Goal: Information Seeking & Learning: Learn about a topic

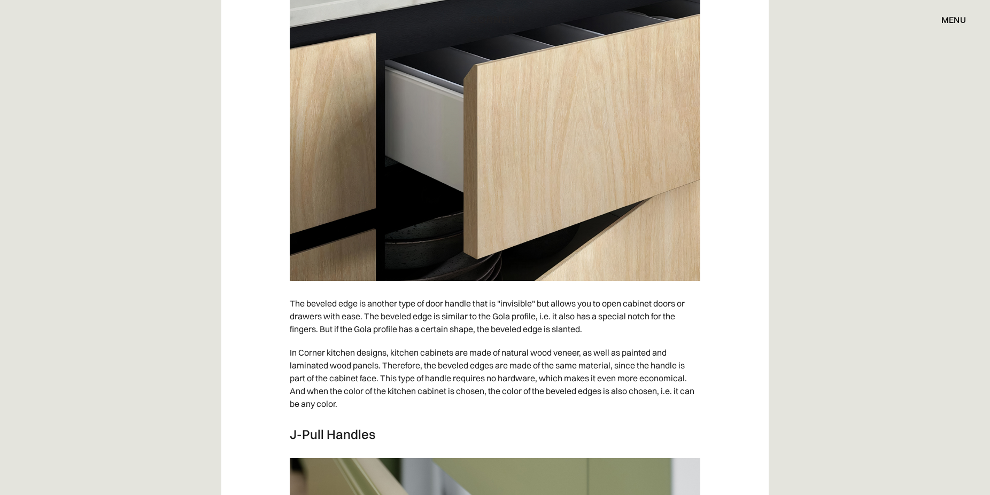
scroll to position [2017, 0]
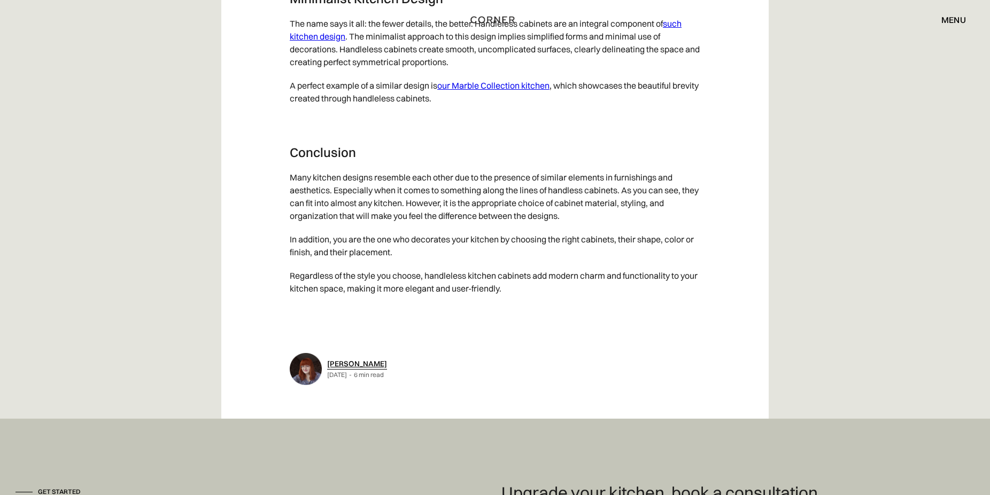
scroll to position [5506, 0]
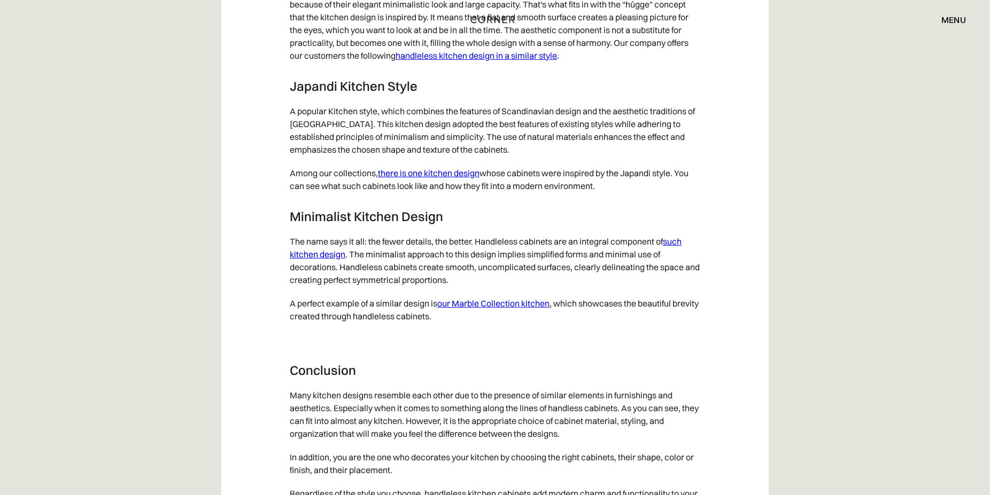
click at [445, 179] on link "there is one kitchen design" at bounding box center [429, 173] width 102 height 11
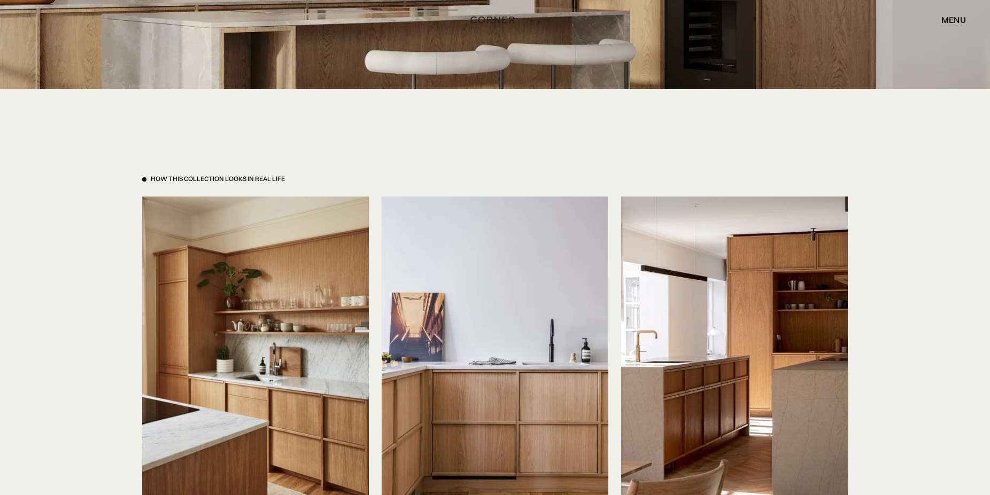
scroll to position [2344, 0]
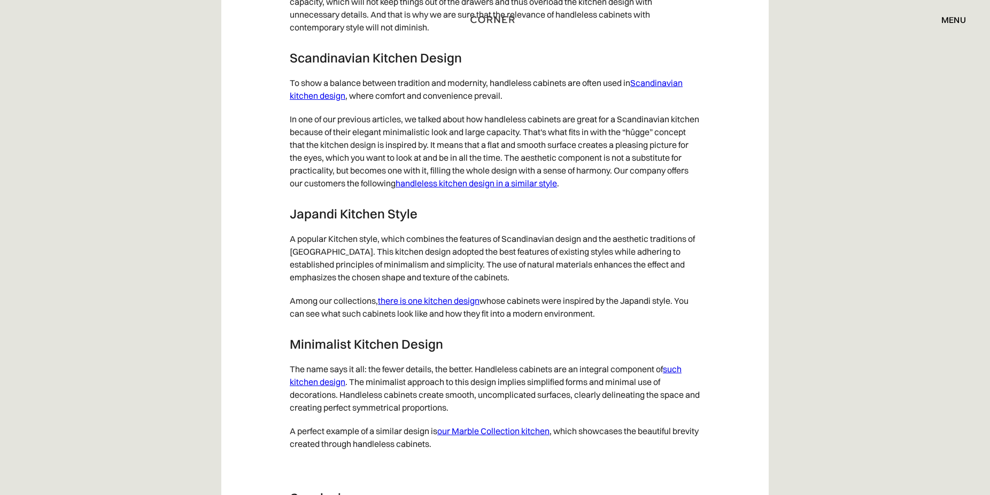
scroll to position [5342, 0]
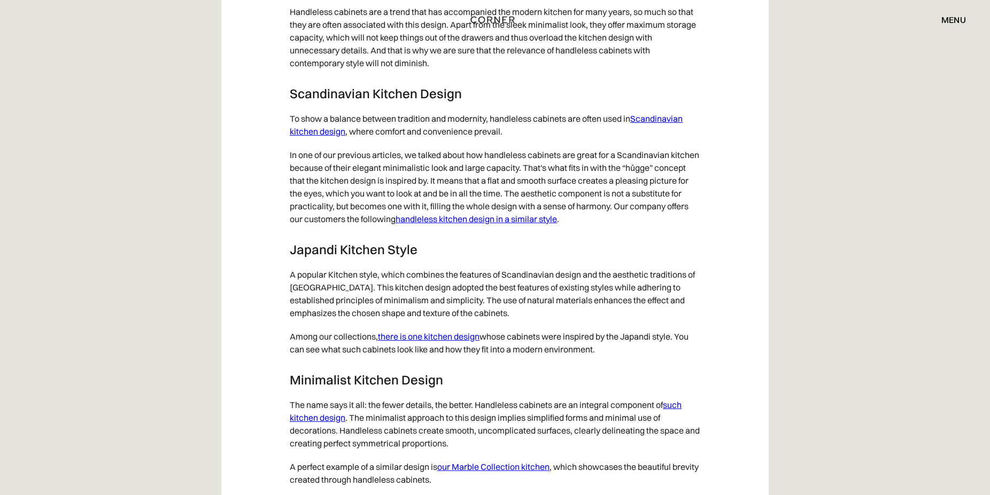
click at [673, 128] on link "Scandinavian kitchen design" at bounding box center [486, 125] width 393 height 24
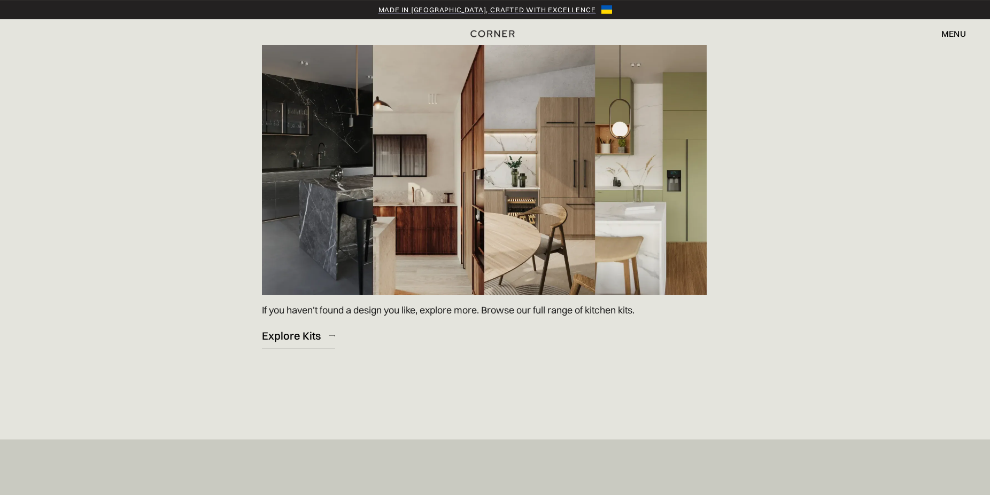
scroll to position [1526, 0]
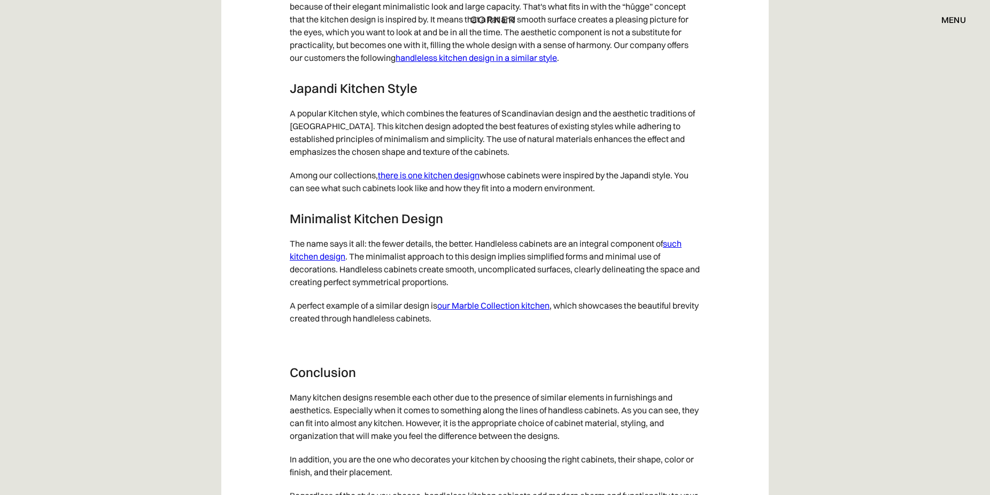
scroll to position [5506, 0]
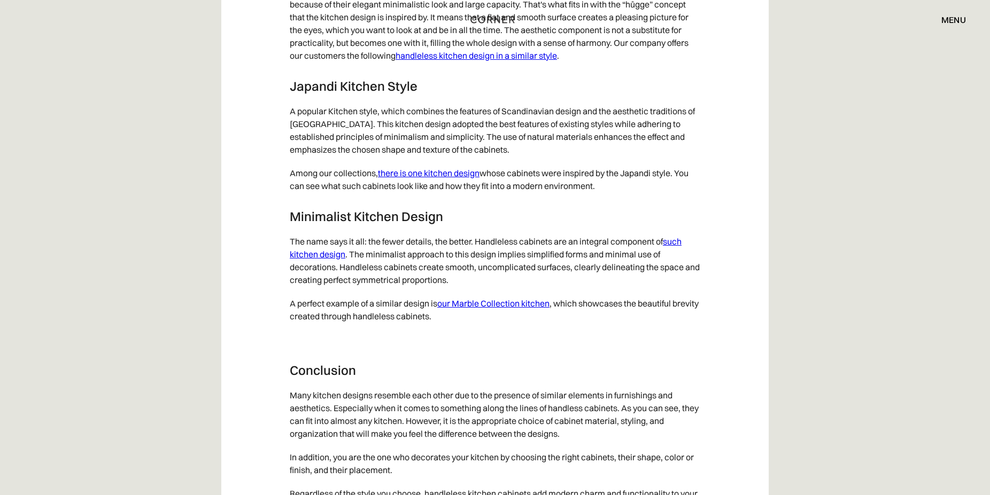
click at [557, 61] on link "handleless kitchen design in a similar style" at bounding box center [475, 55] width 161 height 11
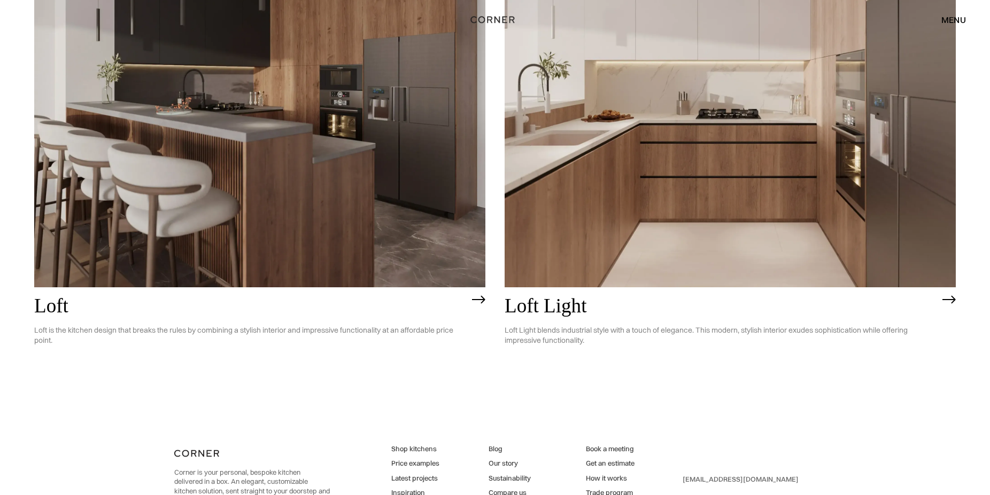
scroll to position [3325, 0]
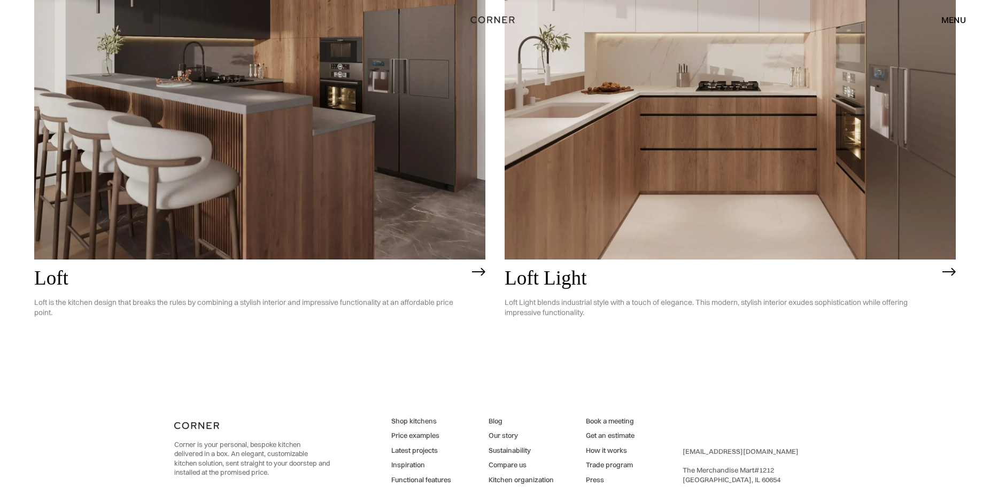
click at [684, 199] on img at bounding box center [730, 79] width 451 height 361
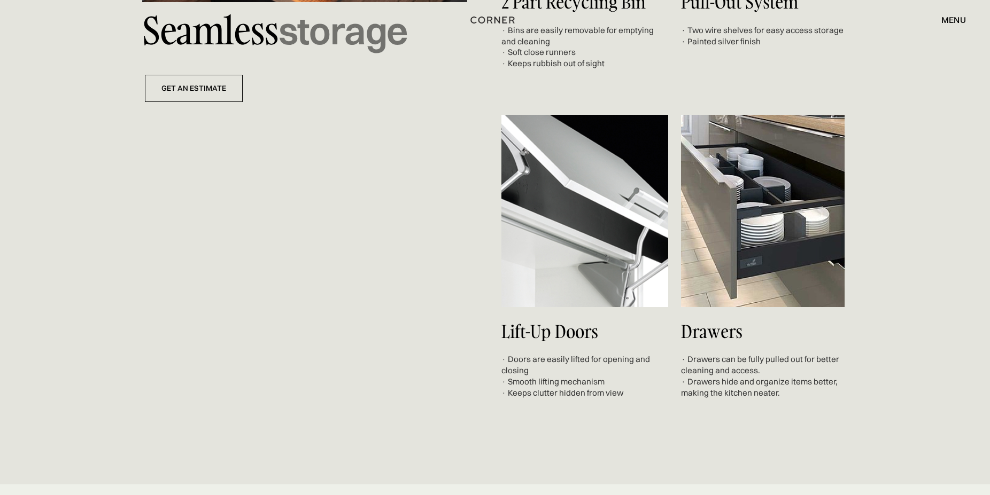
scroll to position [5015, 0]
